Goal: Find specific page/section: Find specific page/section

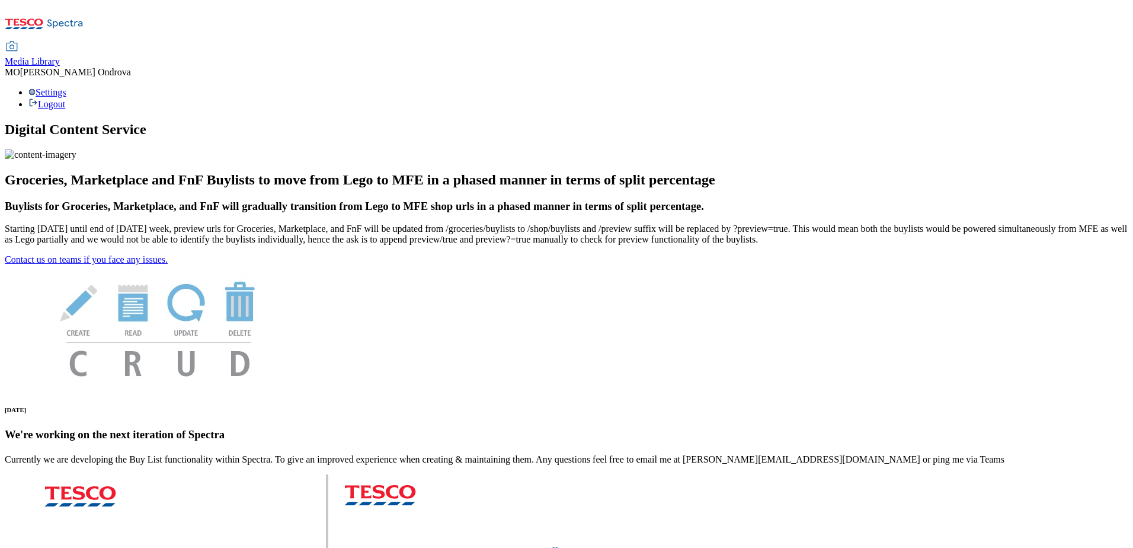
click at [60, 56] on span "Media Library" at bounding box center [32, 61] width 55 height 10
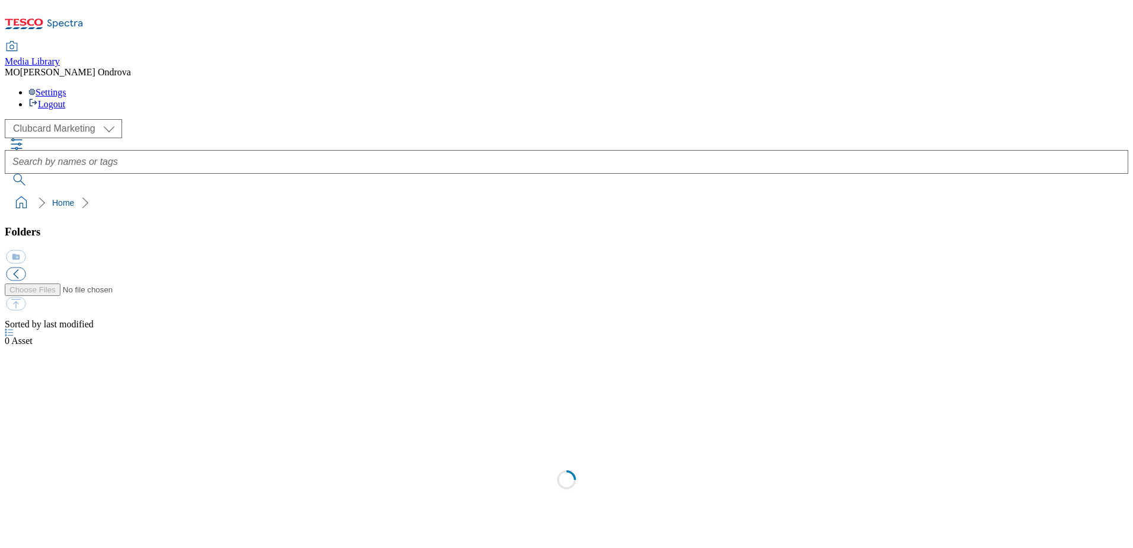
scroll to position [1, 0]
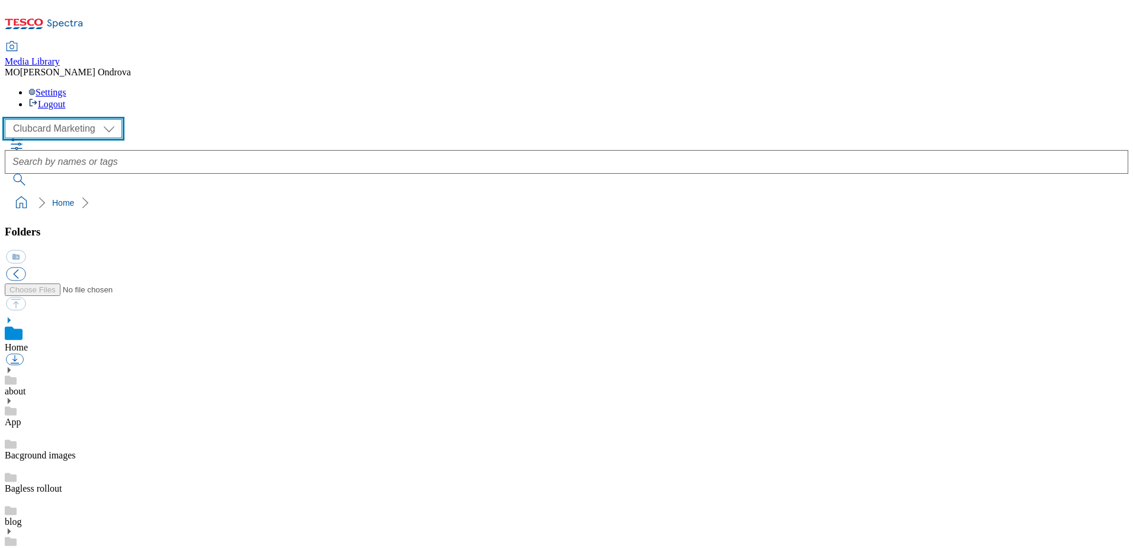
click at [108, 119] on select "Clubcard Marketing MCA CZ MCA HU MCA SK" at bounding box center [63, 128] width 117 height 19
select select "flare-mca-sk"
click at [8, 119] on select "Clubcard Marketing MCA CZ MCA HU MCA SK" at bounding box center [63, 128] width 117 height 19
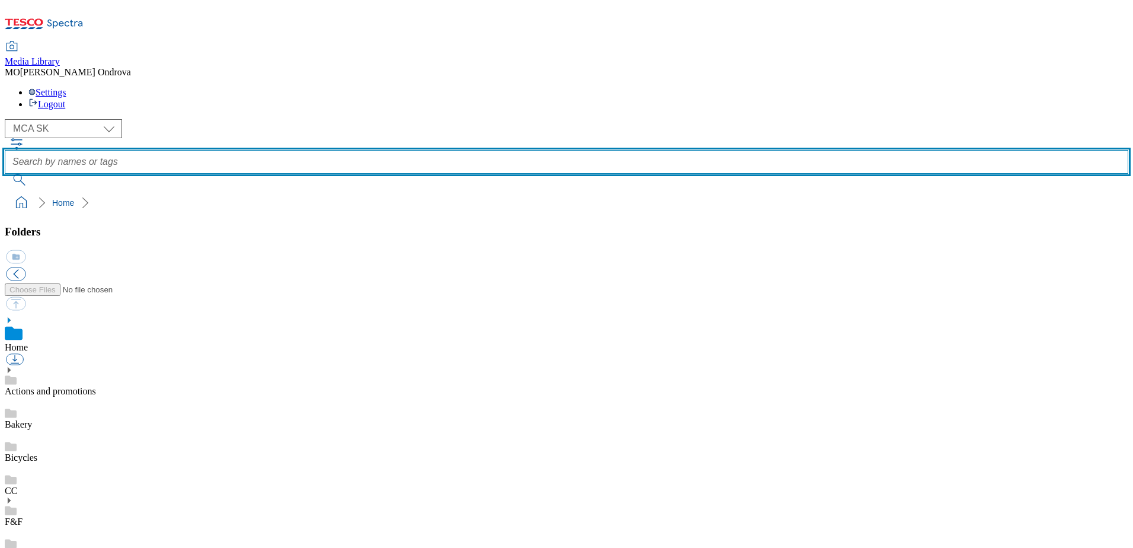
click at [426, 150] on input "text" at bounding box center [567, 162] width 1124 height 24
type input "q29_3301"
click at [5, 174] on button "submit" at bounding box center [20, 180] width 31 height 12
